Goal: Task Accomplishment & Management: Manage account settings

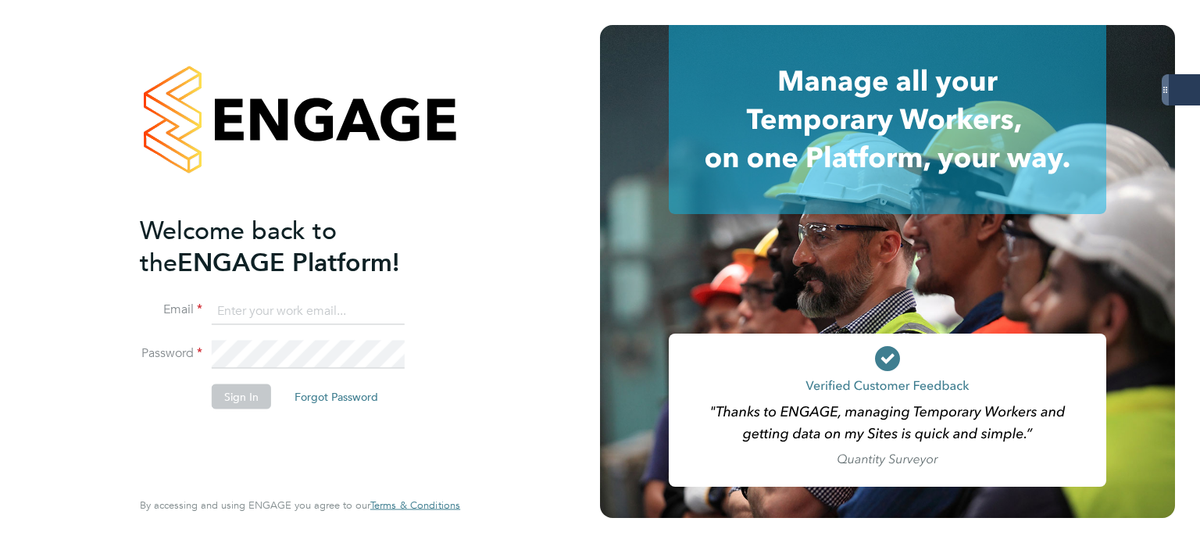
click at [280, 303] on input at bounding box center [308, 311] width 193 height 28
type input "andrew.quinney@servicecare.org.uk"
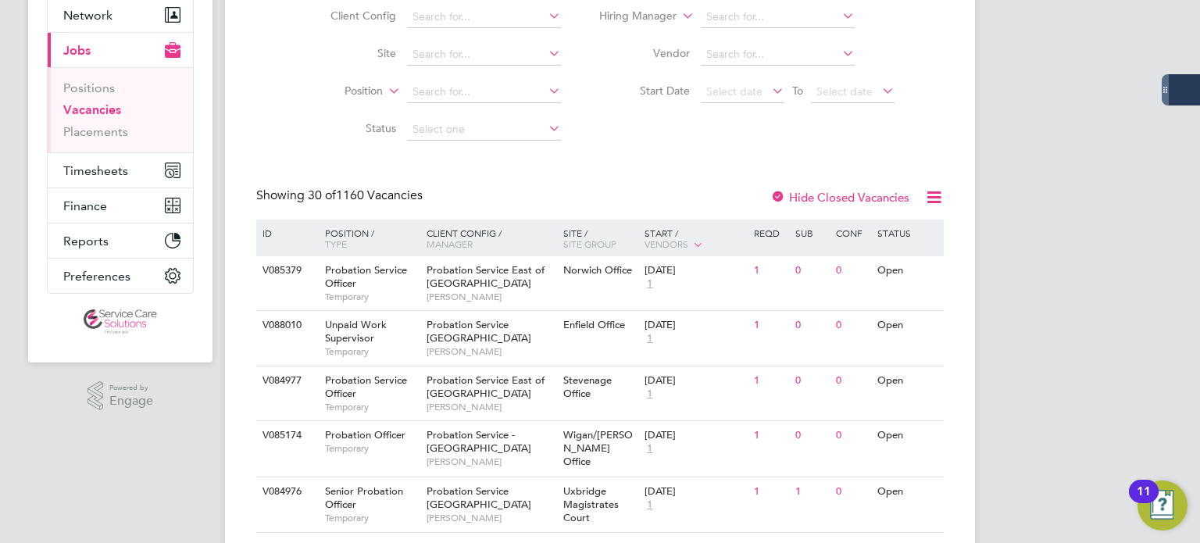
scroll to position [156, 0]
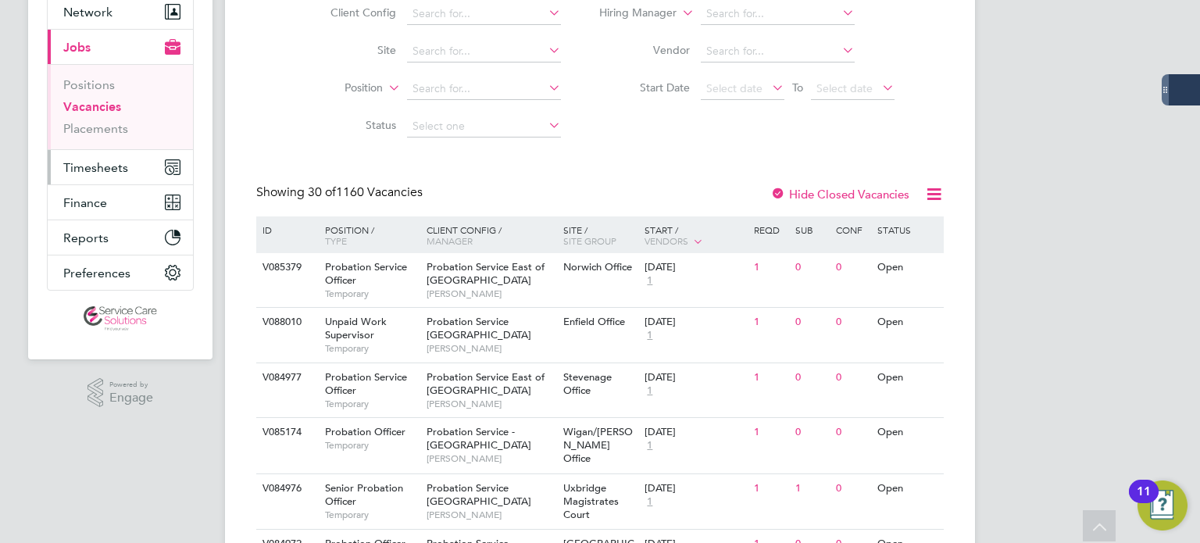
click at [84, 168] on span "Timesheets" at bounding box center [95, 167] width 65 height 15
click at [77, 169] on span "Timesheets" at bounding box center [95, 167] width 65 height 15
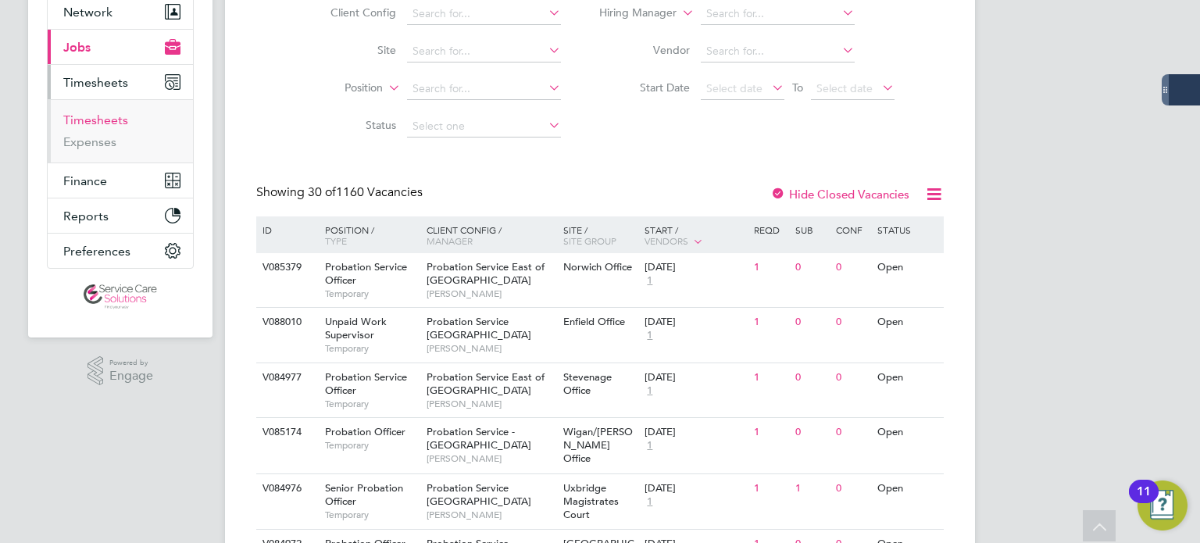
click at [108, 118] on link "Timesheets" at bounding box center [95, 120] width 65 height 15
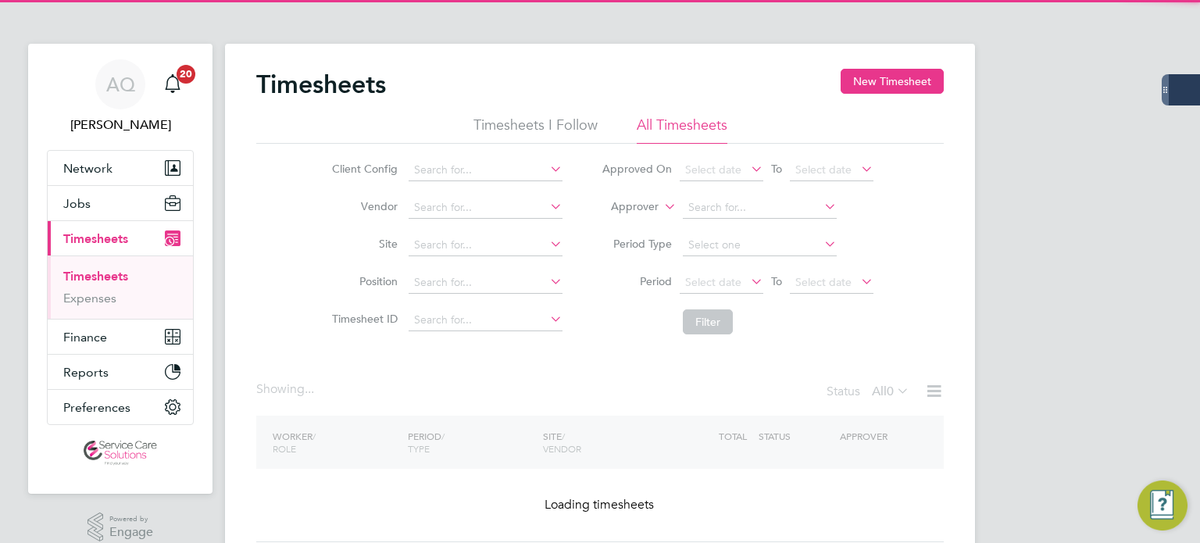
click at [619, 202] on label "Approver" at bounding box center [623, 207] width 70 height 16
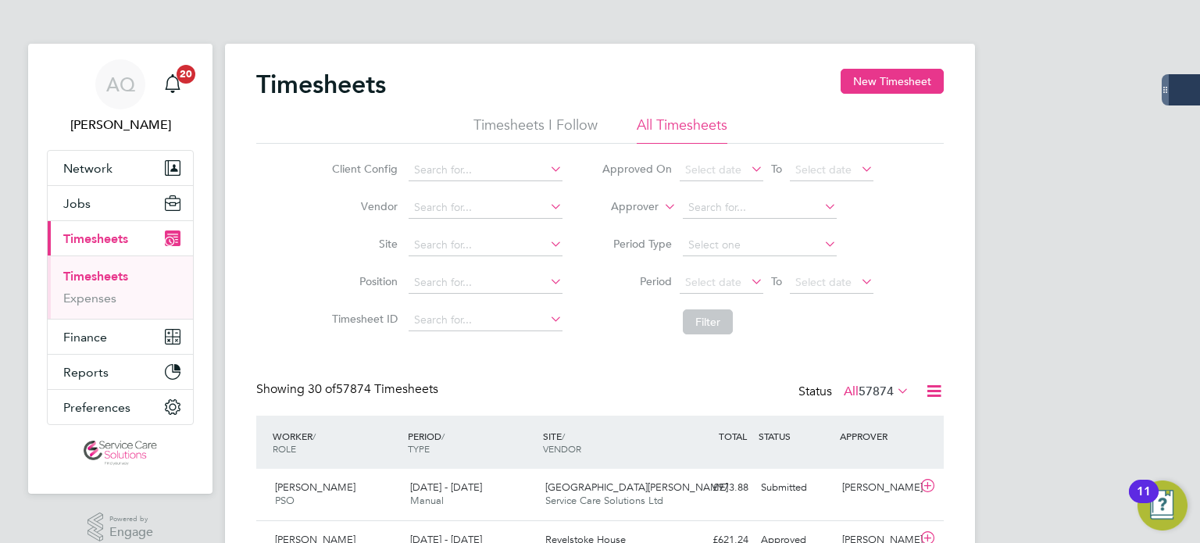
click at [622, 210] on label "Approver" at bounding box center [623, 207] width 70 height 16
click at [622, 218] on li "Worker" at bounding box center [620, 225] width 77 height 20
click at [755, 202] on input at bounding box center [760, 208] width 154 height 22
click at [778, 224] on b "Kilbride" at bounding box center [798, 228] width 41 height 13
type input "[PERSON_NAME]"
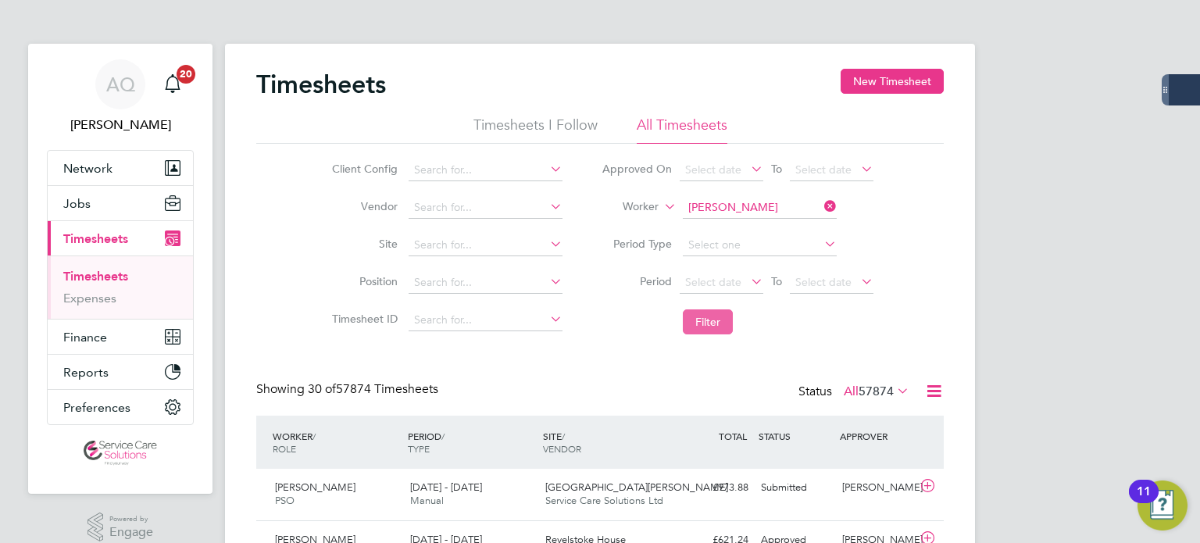
click at [720, 318] on button "Filter" at bounding box center [708, 321] width 50 height 25
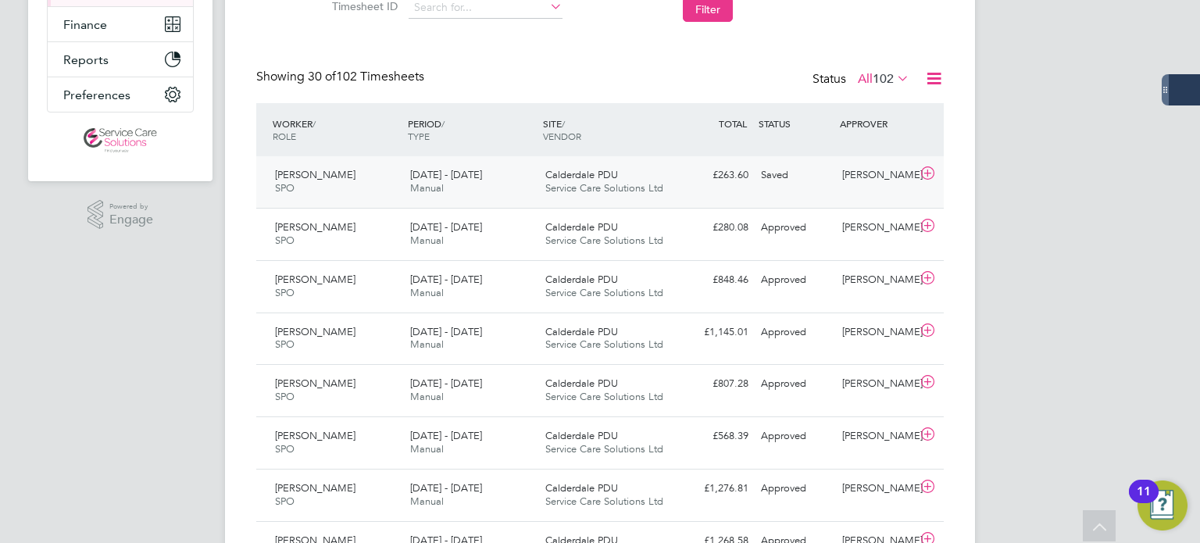
click at [794, 184] on div "Saved" at bounding box center [795, 176] width 81 height 26
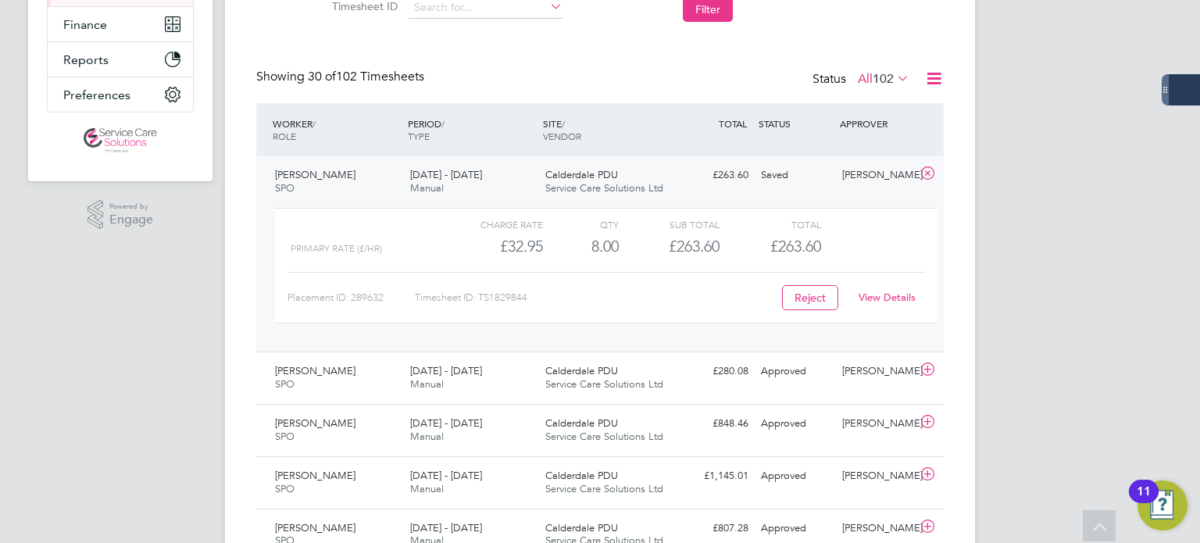
click at [884, 291] on link "View Details" at bounding box center [887, 297] width 57 height 13
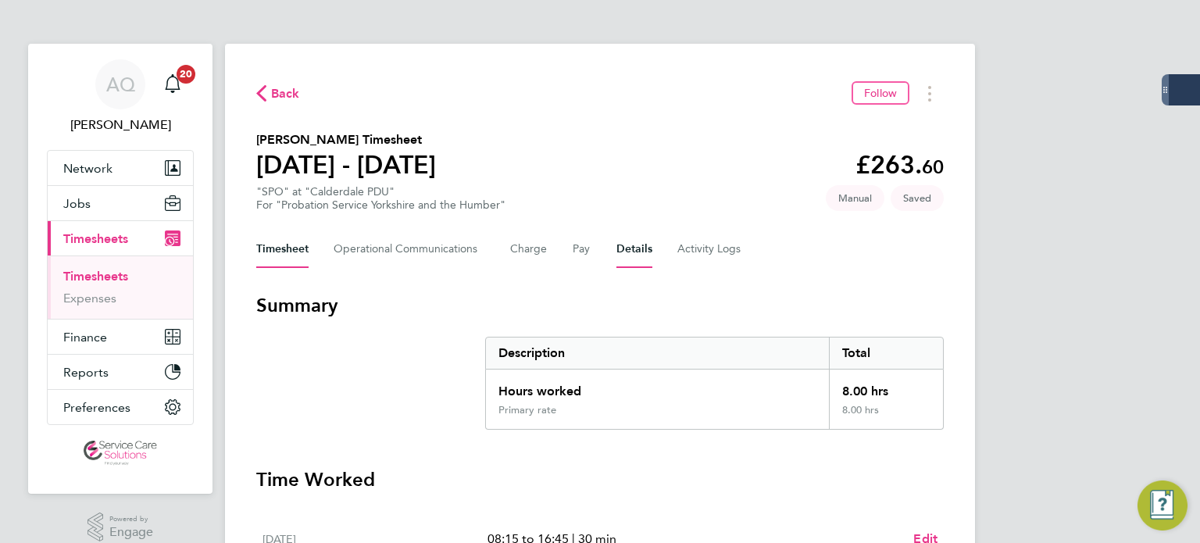
click at [618, 246] on button "Details" at bounding box center [635, 250] width 36 height 38
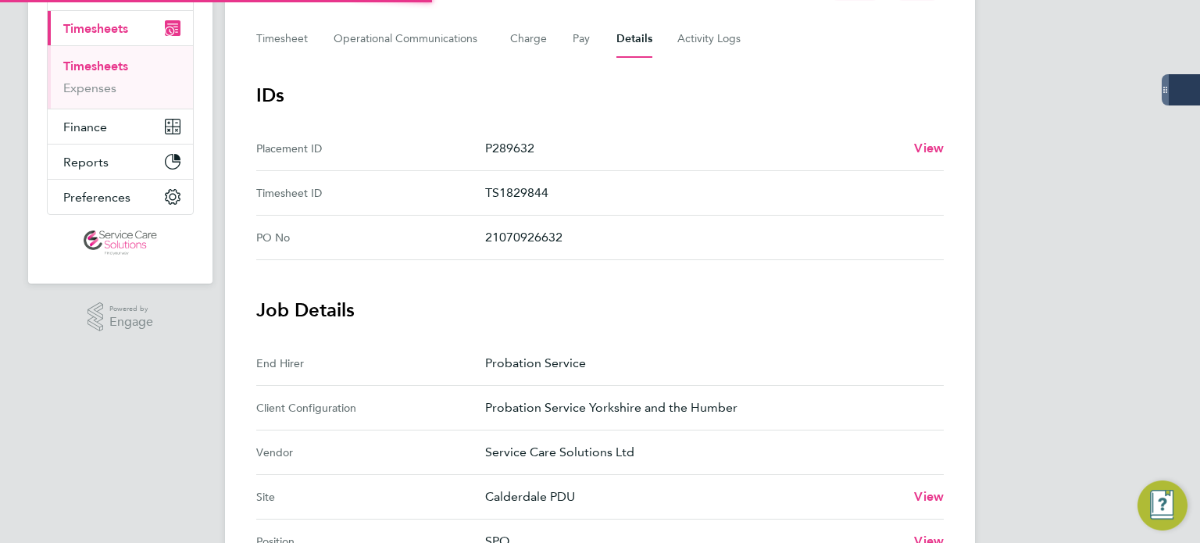
scroll to position [469, 0]
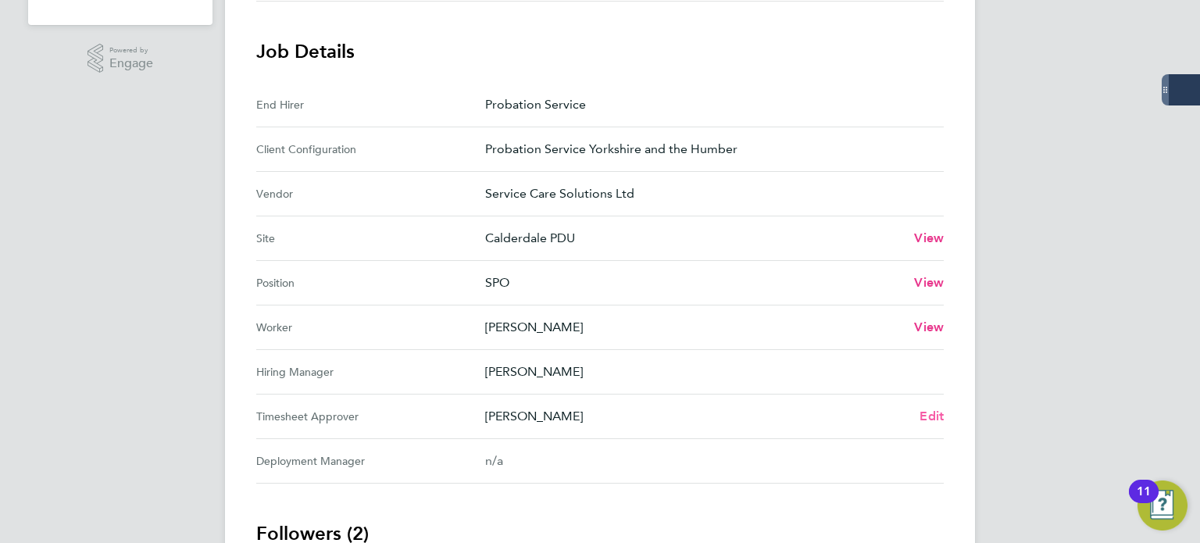
click at [922, 414] on span "Edit" at bounding box center [932, 416] width 24 height 15
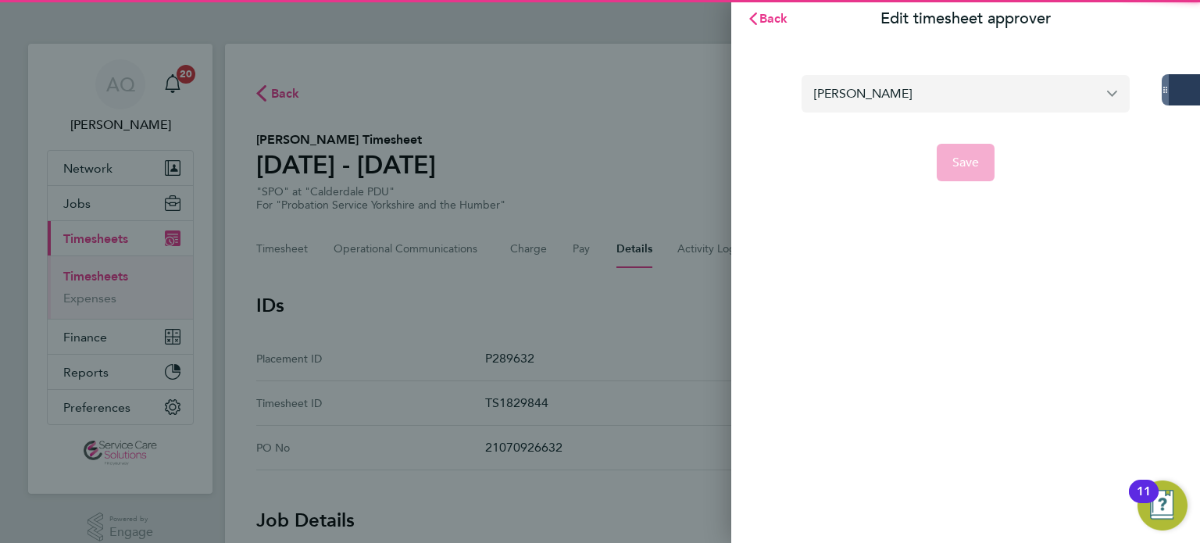
click at [903, 108] on input "[PERSON_NAME]" at bounding box center [966, 93] width 328 height 37
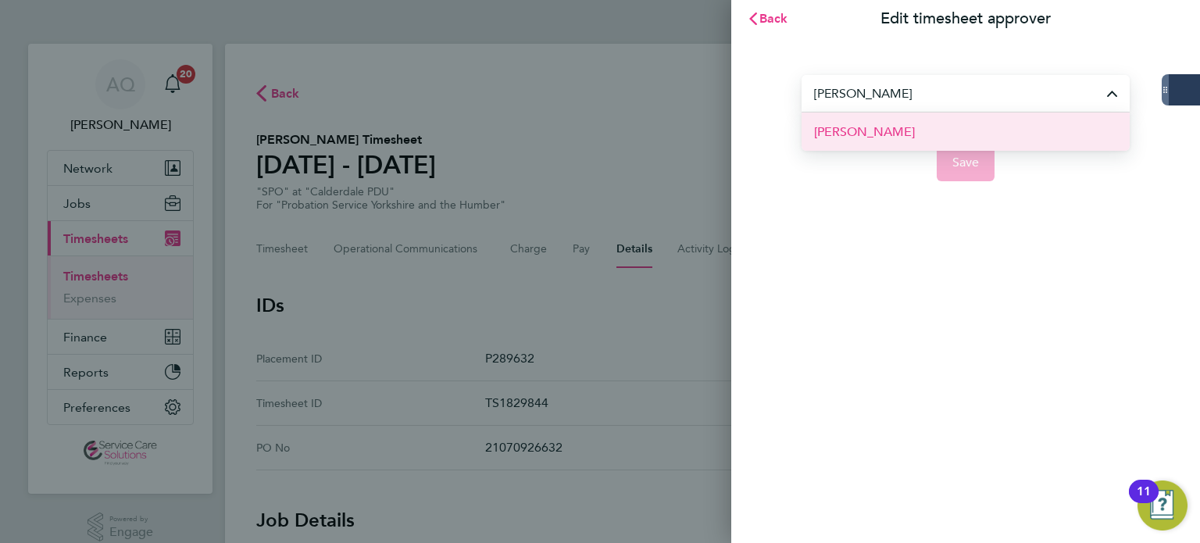
click at [889, 143] on li "[PERSON_NAME]" at bounding box center [966, 132] width 328 height 38
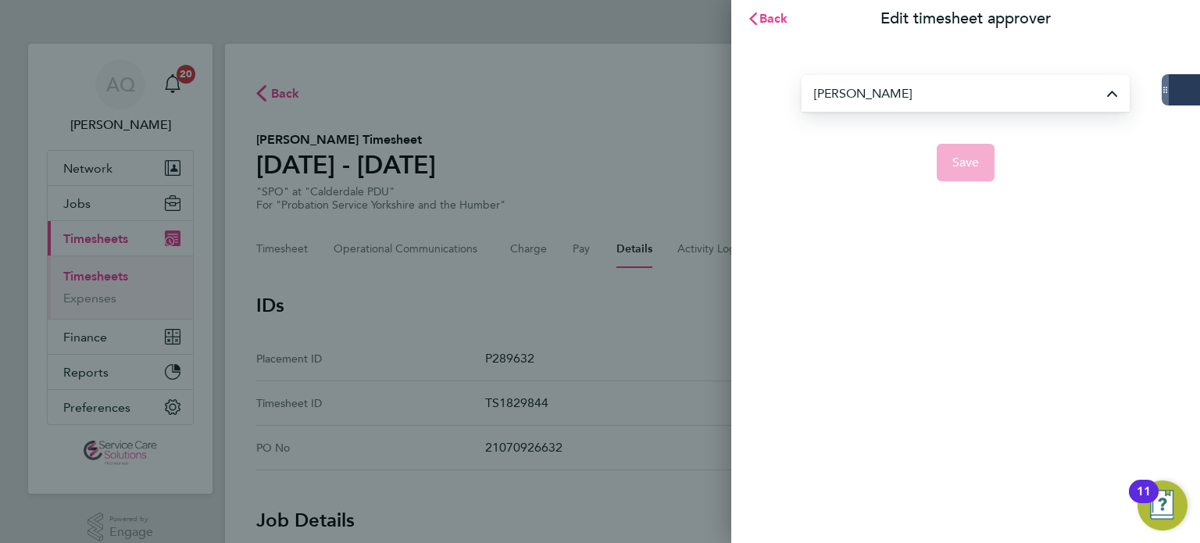
type input "[PERSON_NAME]"
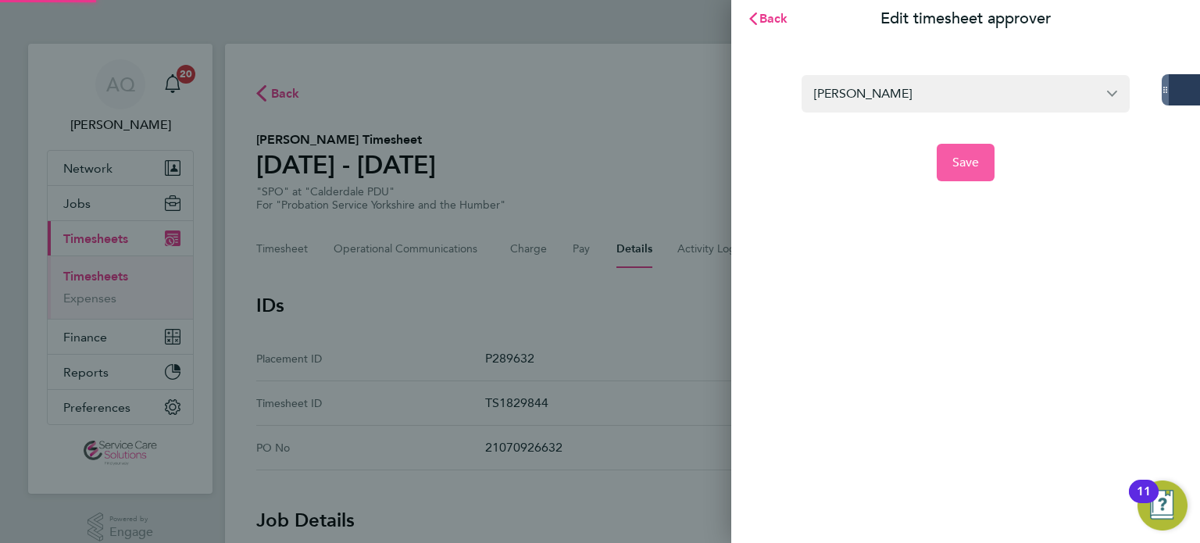
click at [953, 147] on button "Save" at bounding box center [966, 163] width 59 height 38
